Goal: Navigation & Orientation: Find specific page/section

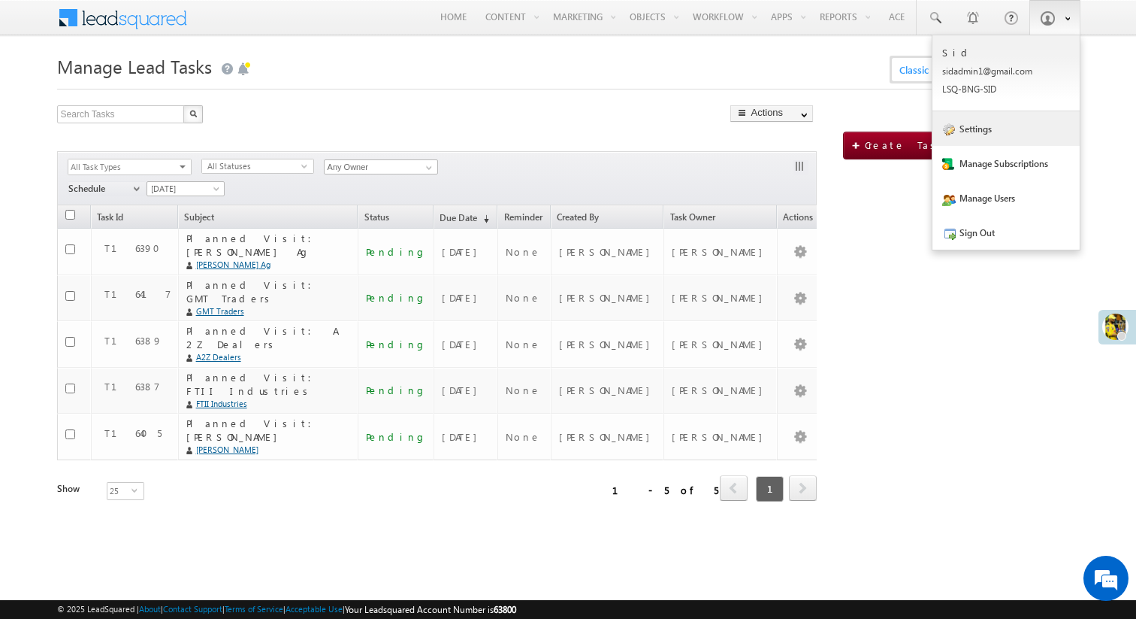
click at [1014, 123] on link "Settings" at bounding box center [1006, 128] width 147 height 35
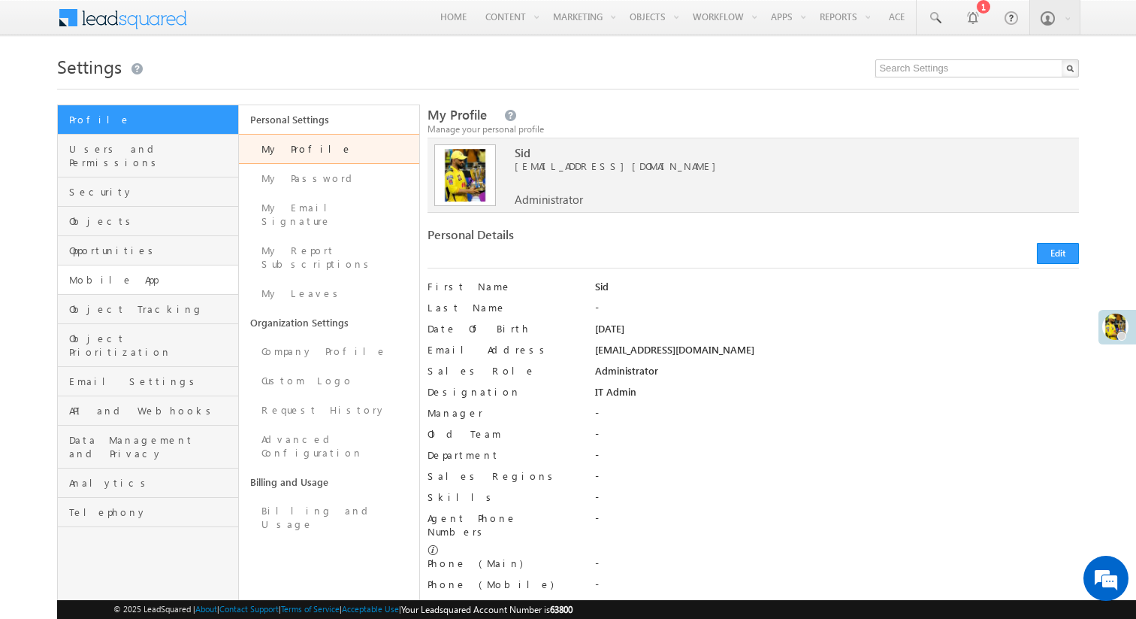
click at [125, 265] on link "Mobile App" at bounding box center [148, 279] width 180 height 29
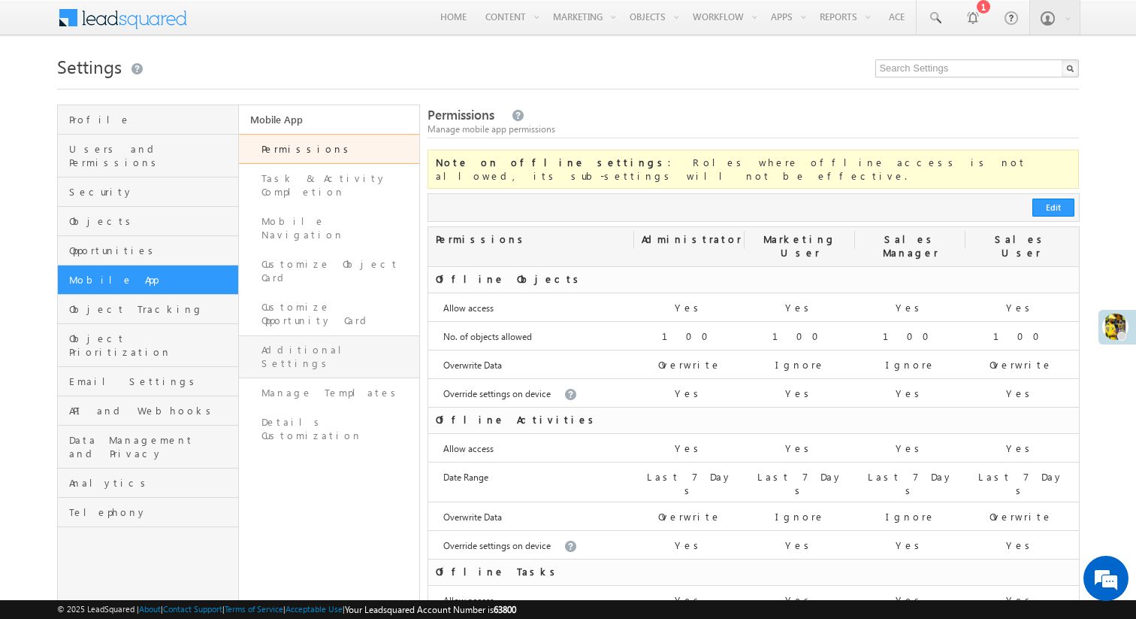
click at [337, 335] on link "Additional Settings" at bounding box center [329, 356] width 181 height 43
